Goal: Complete application form

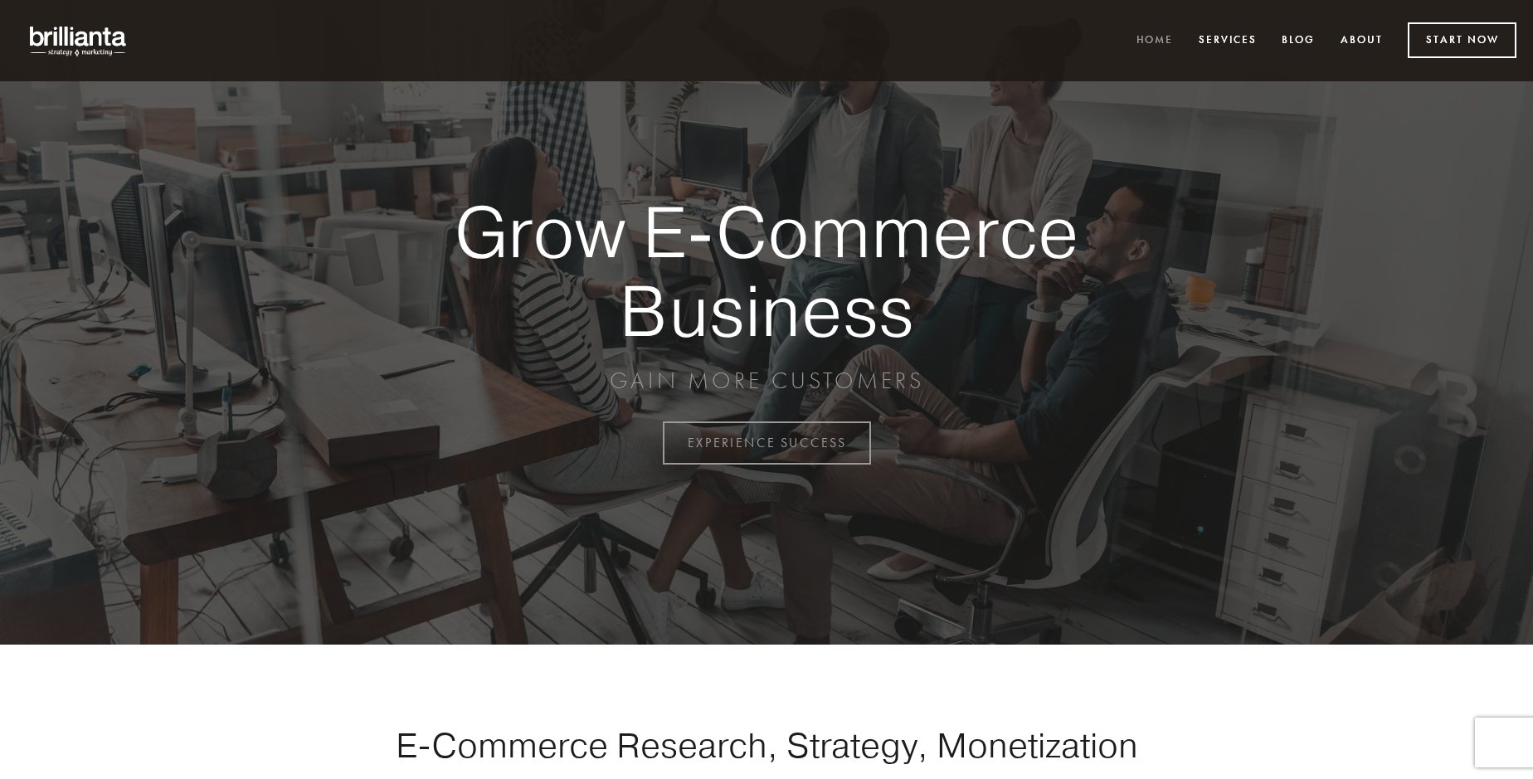
scroll to position [4349, 0]
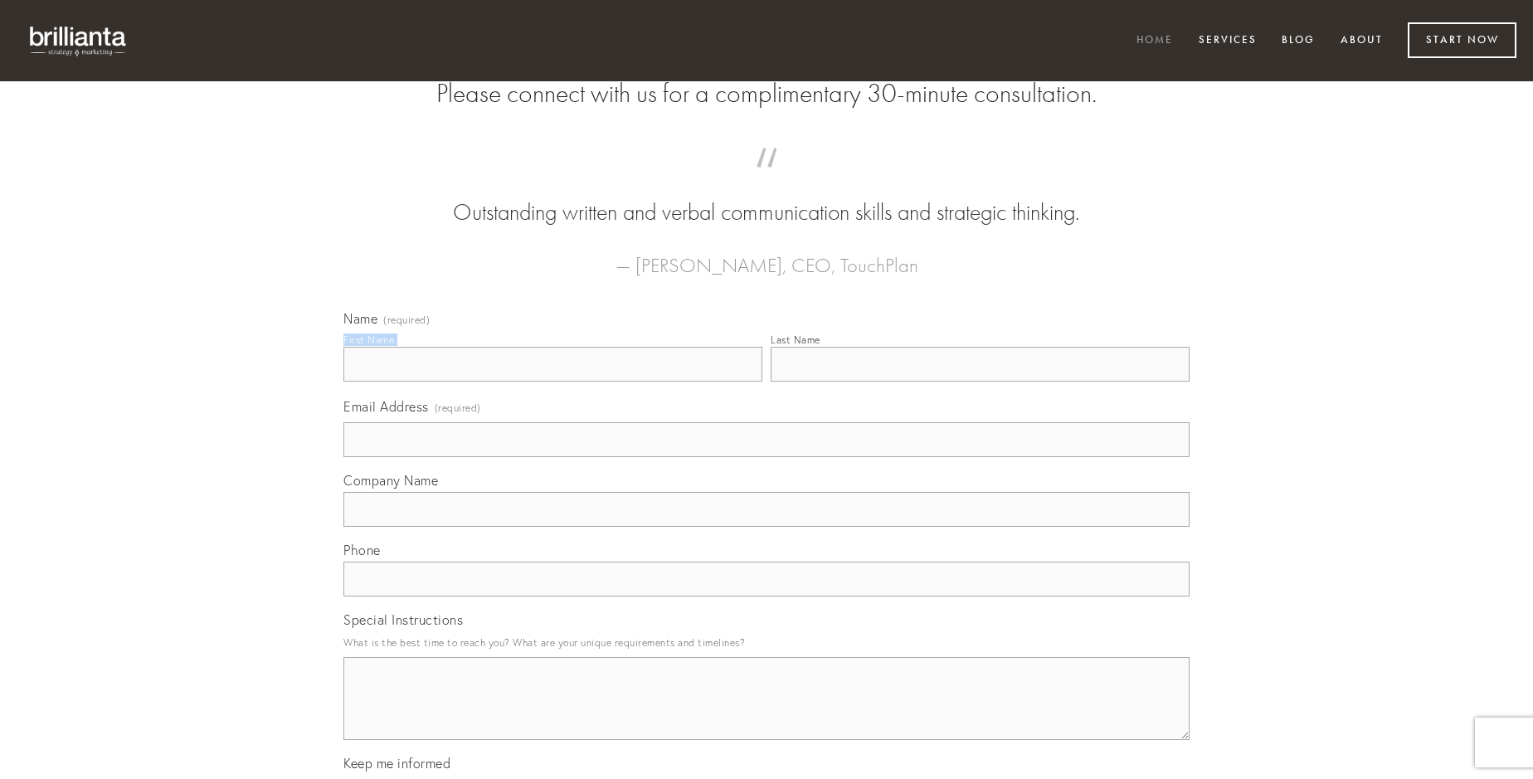
type input "[PERSON_NAME]"
click at [980, 382] on input "Last Name" at bounding box center [980, 364] width 419 height 35
type input "[PERSON_NAME]"
click at [767, 457] on input "Email Address (required)" at bounding box center [767, 439] width 846 height 35
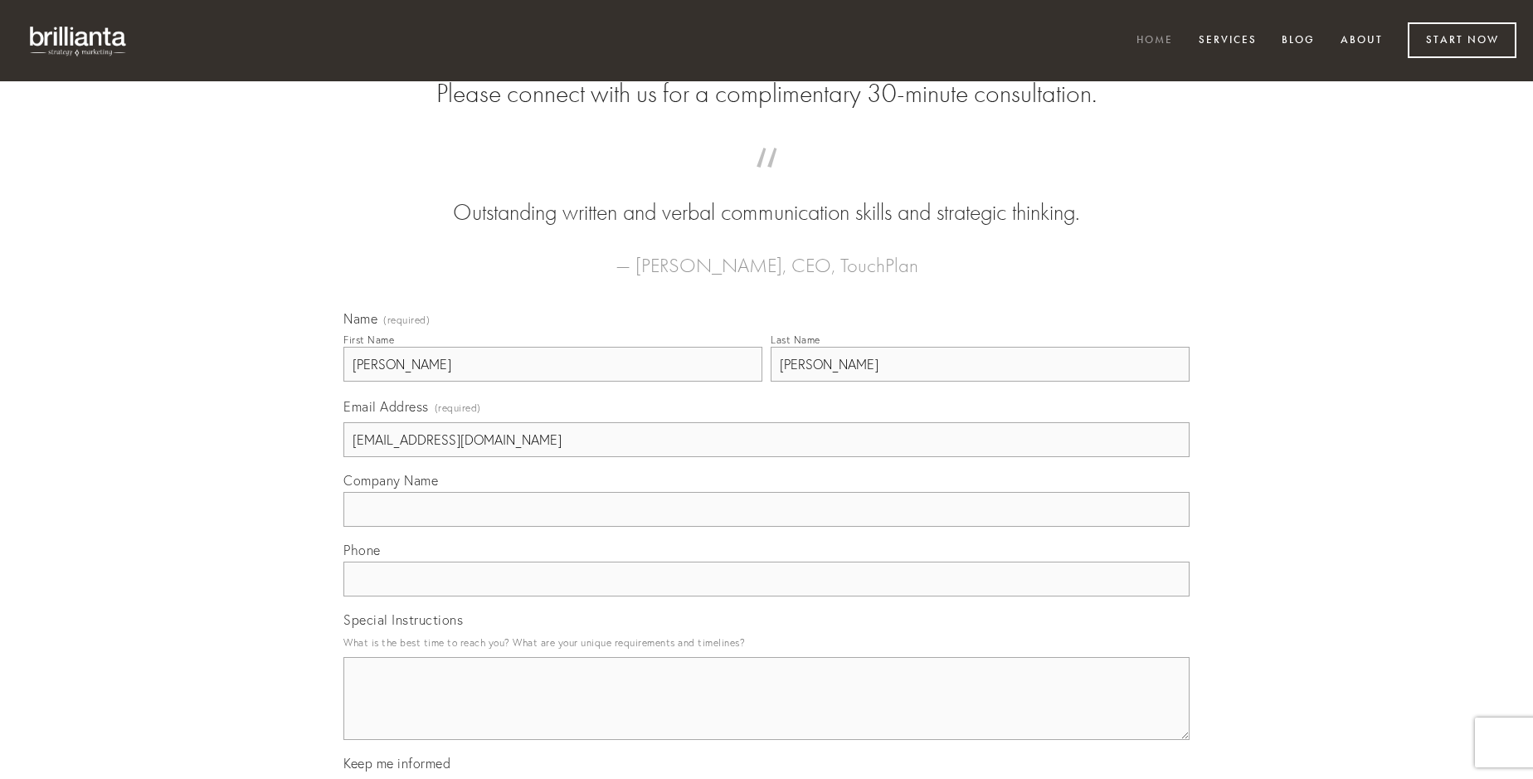
type input "[EMAIL_ADDRESS][DOMAIN_NAME]"
click at [767, 527] on input "Company Name" at bounding box center [767, 509] width 846 height 35
type input "quasi"
click at [767, 597] on input "text" at bounding box center [767, 579] width 846 height 35
click at [767, 714] on textarea "Special Instructions" at bounding box center [767, 698] width 846 height 83
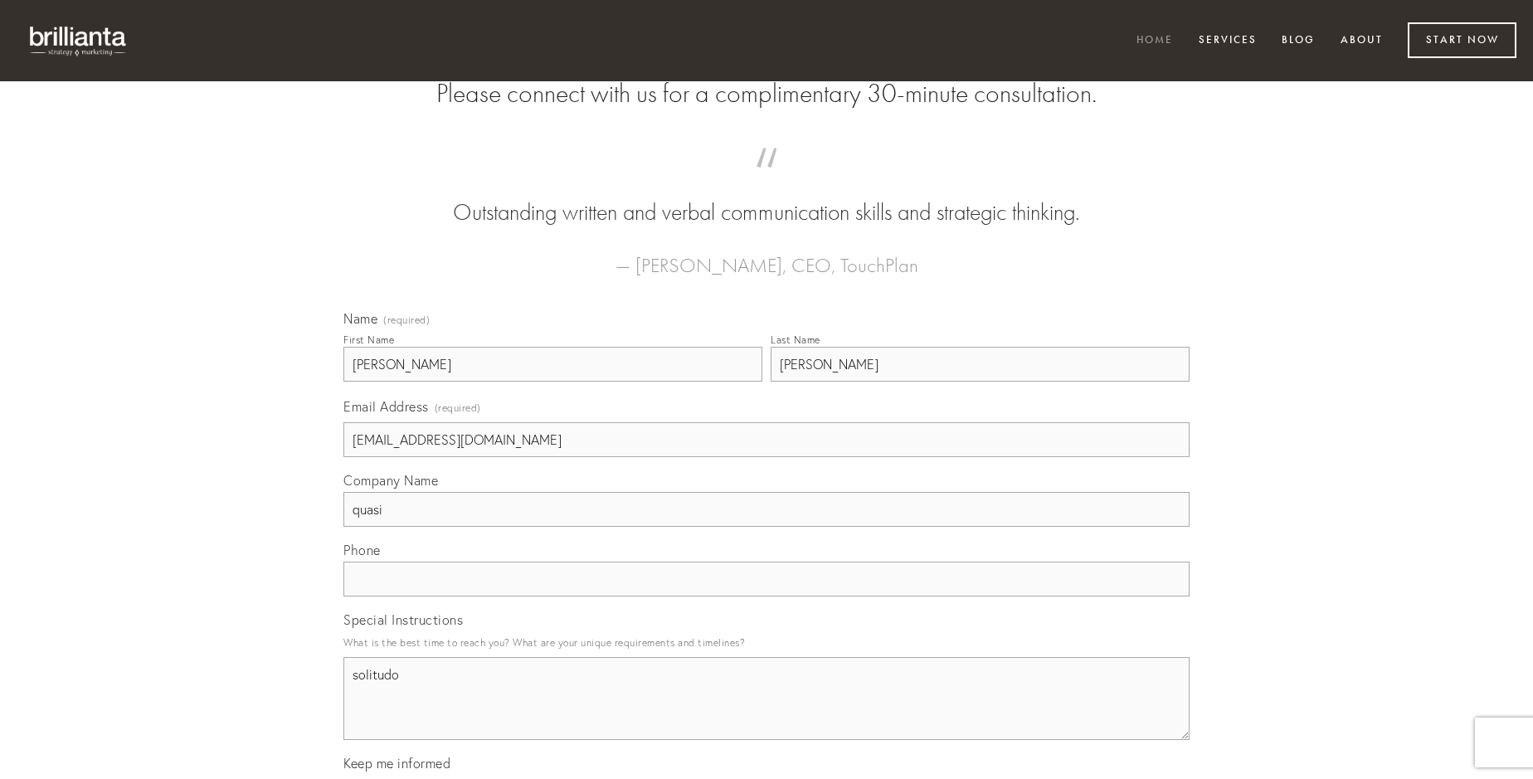
type textarea "solitudo"
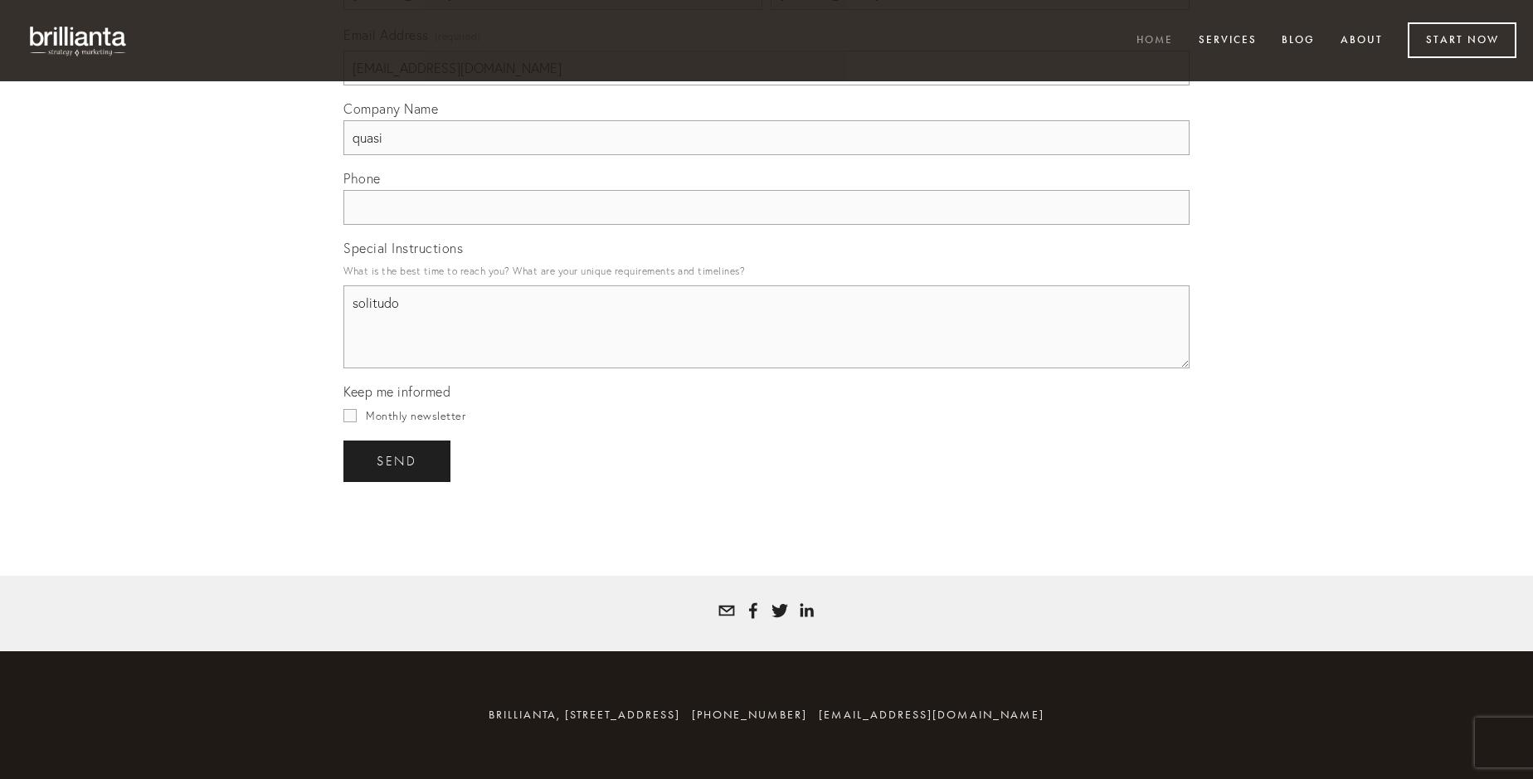
click at [398, 461] on span "send" at bounding box center [397, 461] width 41 height 15
